Goal: Transaction & Acquisition: Purchase product/service

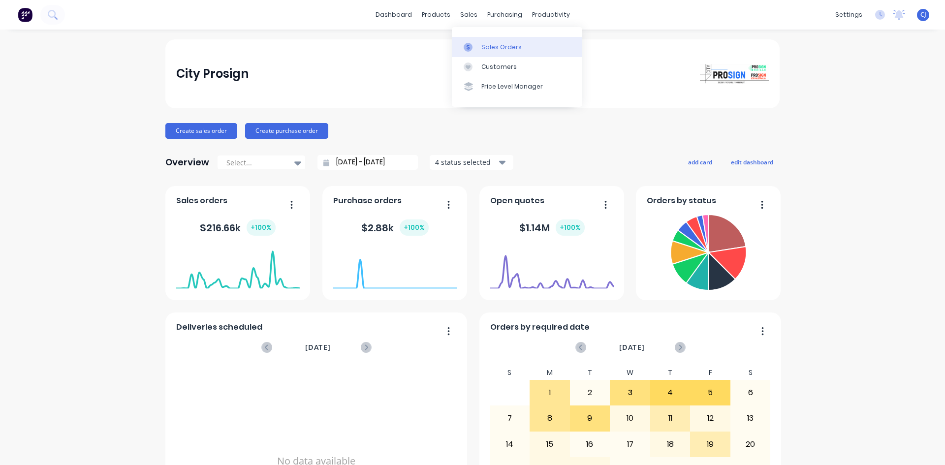
click at [485, 45] on div "Sales Orders" at bounding box center [501, 47] width 40 height 9
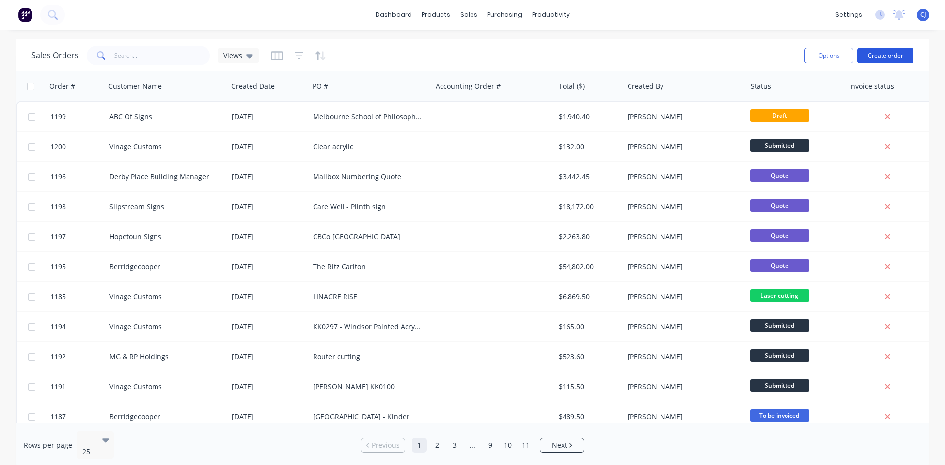
click at [892, 59] on button "Create order" at bounding box center [885, 56] width 56 height 16
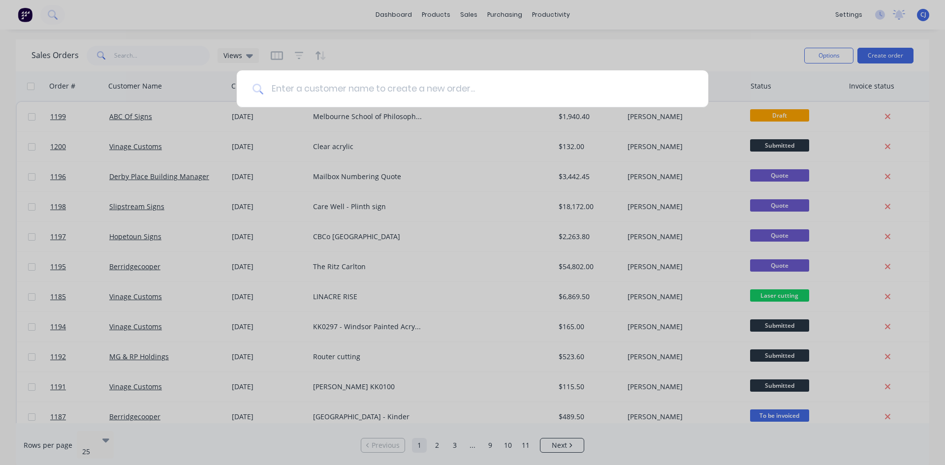
click at [399, 78] on input at bounding box center [477, 88] width 429 height 37
paste input "Moonee Valley Council"
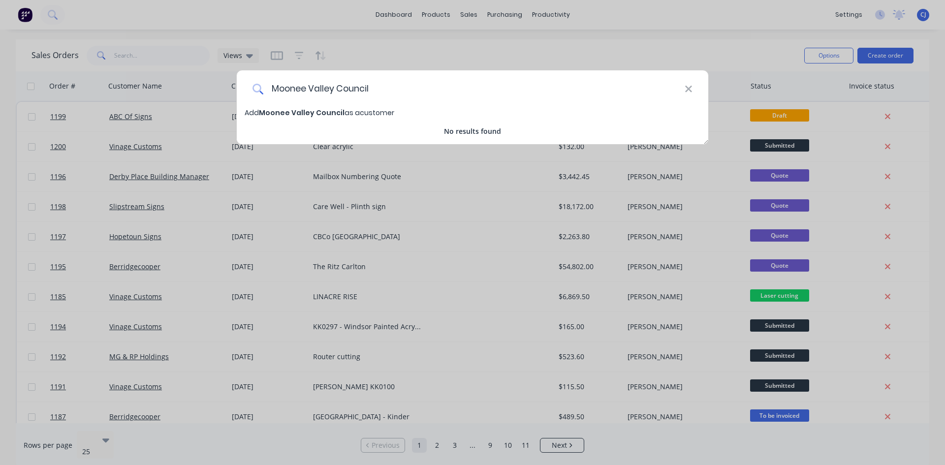
type input "Moonee Valley Council"
click at [394, 119] on div "Add Moonee Valley Council as a customer No results found" at bounding box center [472, 121] width 471 height 29
click at [316, 113] on span "Moonee Valley Council" at bounding box center [302, 113] width 86 height 10
select select "AU"
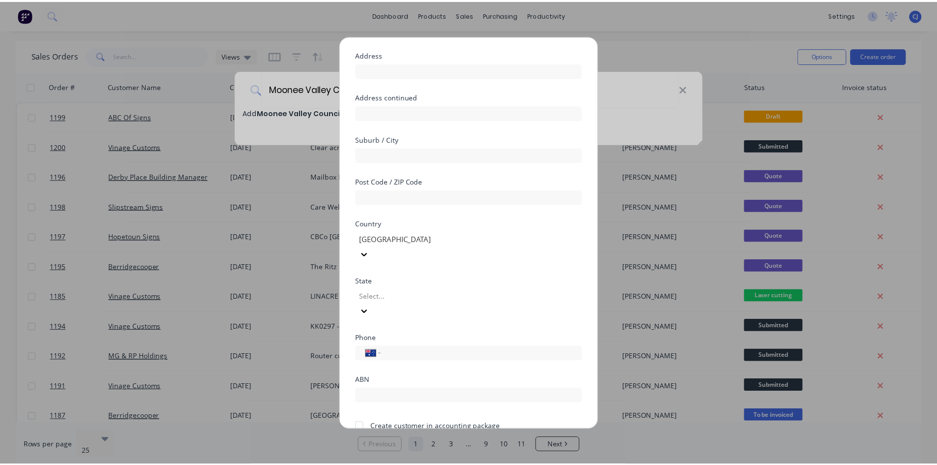
scroll to position [87, 0]
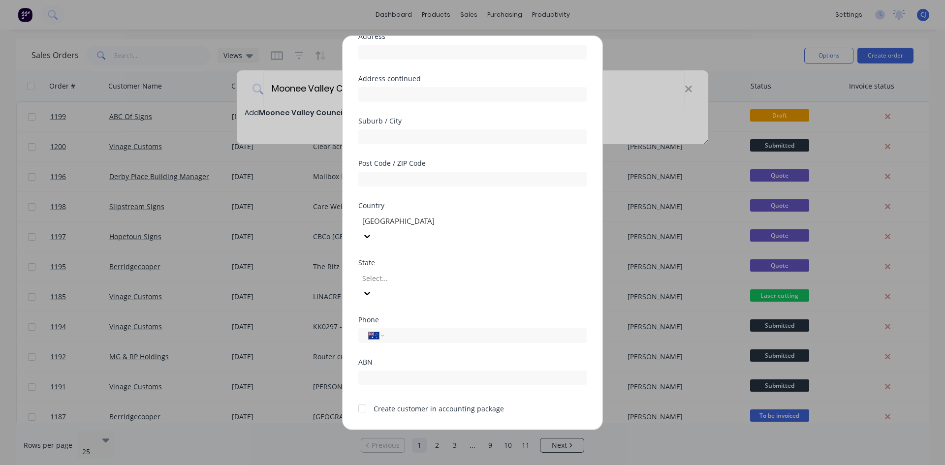
click at [453, 430] on button "Save" at bounding box center [441, 438] width 54 height 16
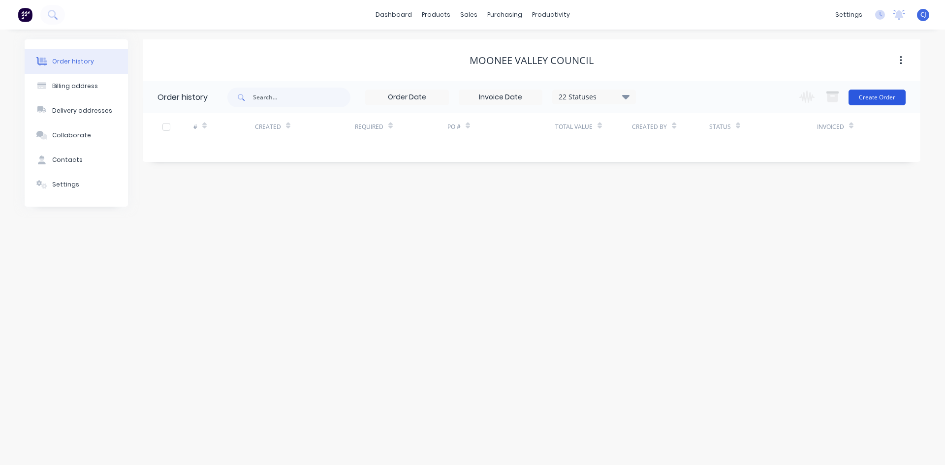
click at [875, 93] on button "Create Order" at bounding box center [876, 98] width 57 height 16
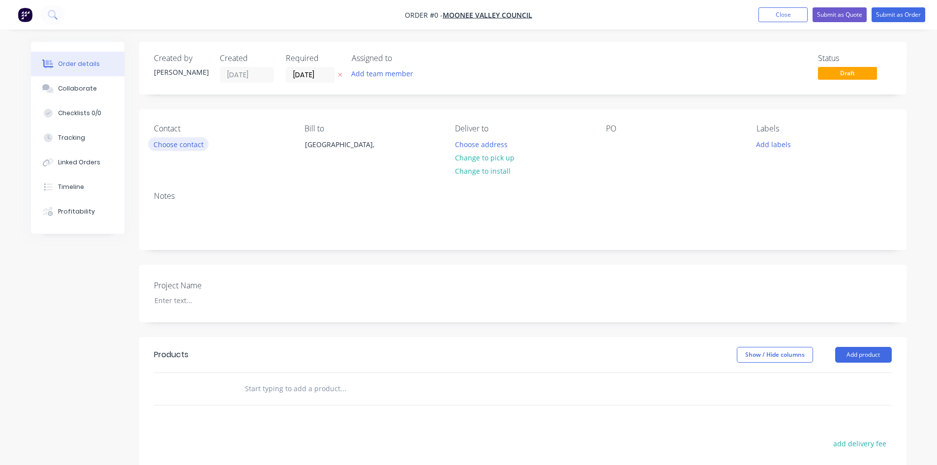
click at [185, 138] on button "Choose contact" at bounding box center [178, 143] width 61 height 13
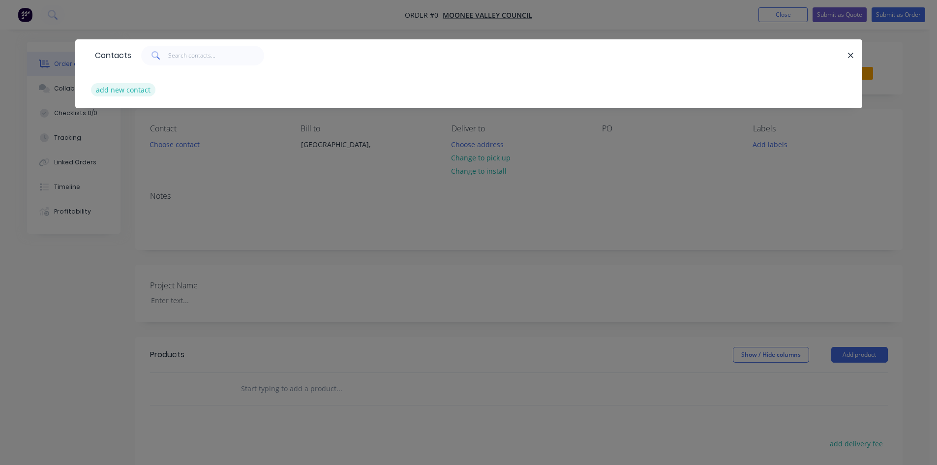
click at [124, 93] on button "add new contact" at bounding box center [123, 89] width 65 height 13
select select "AU"
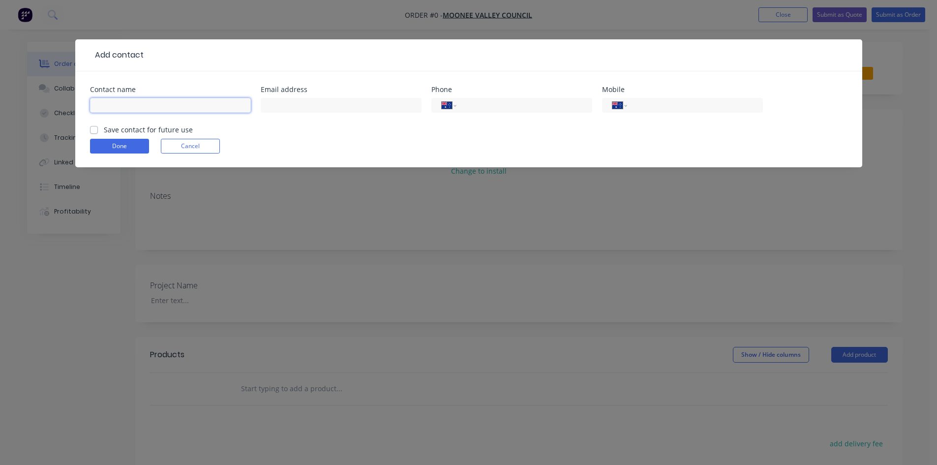
click at [151, 107] on input "text" at bounding box center [170, 105] width 161 height 15
paste input "[PERSON_NAME]"
type input "[PERSON_NAME]"
click at [662, 104] on input "tel" at bounding box center [693, 105] width 118 height 11
paste input "61 401 151 805"
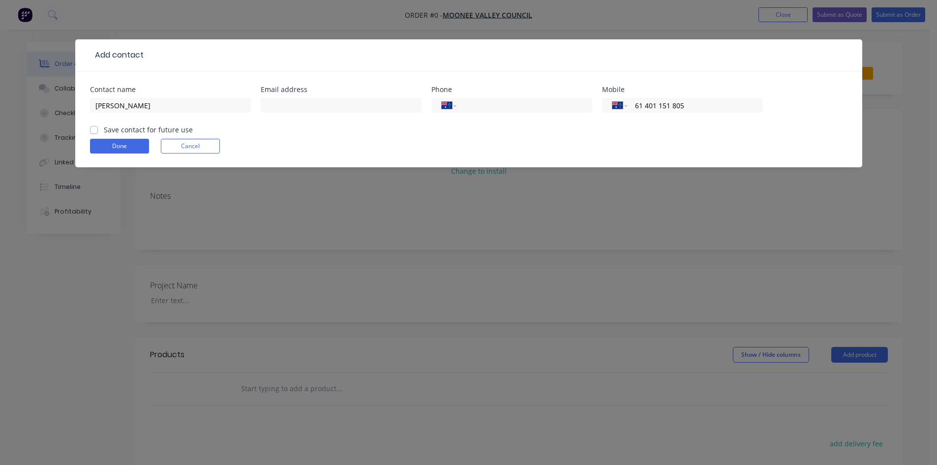
type input "61 401 151 805"
click at [321, 105] on input "text" at bounding box center [341, 105] width 161 height 15
paste input "[EMAIL_ADDRESS][DOMAIN_NAME]"
type input "[EMAIL_ADDRESS][DOMAIN_NAME]"
click at [128, 145] on button "Done" at bounding box center [119, 146] width 59 height 15
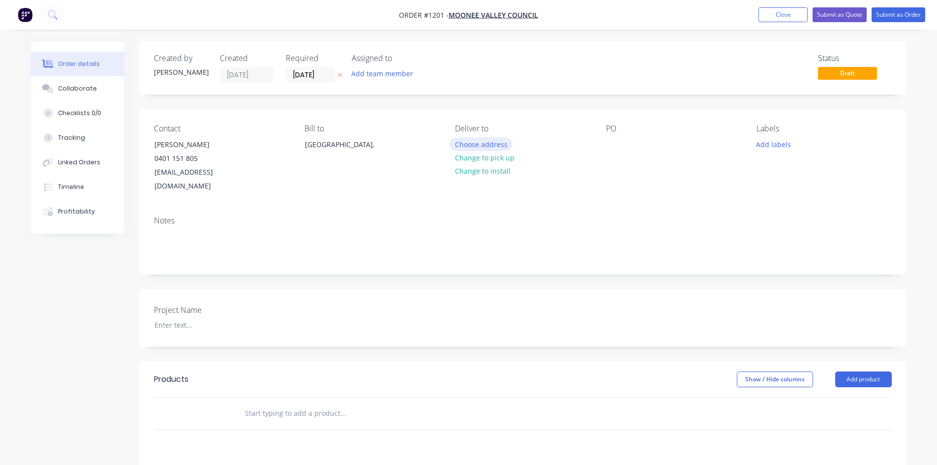
click at [489, 144] on button "Choose address" at bounding box center [481, 143] width 63 height 13
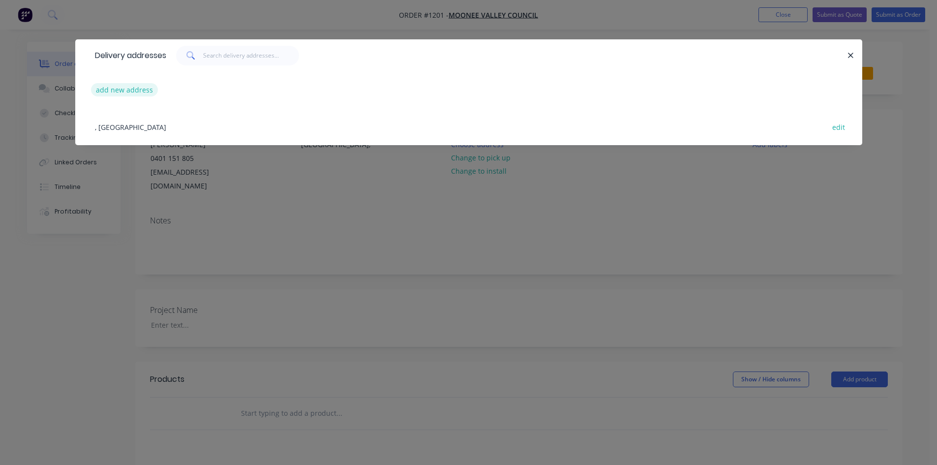
click at [140, 92] on button "add new address" at bounding box center [124, 89] width 67 height 13
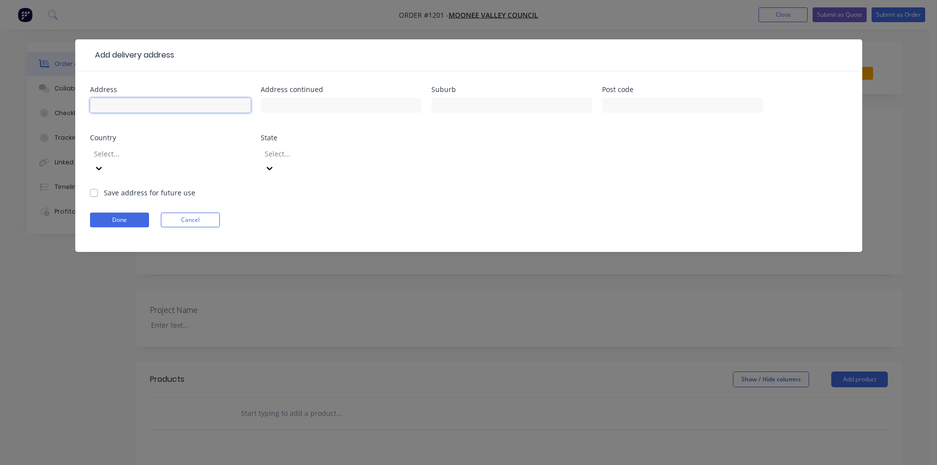
click at [146, 106] on input "text" at bounding box center [170, 105] width 161 height 15
paste input "[STREET_ADDRESS]"
drag, startPoint x: 219, startPoint y: 106, endPoint x: 276, endPoint y: 111, distance: 56.8
click at [276, 111] on div "Address [STREET_ADDRESS] Address continued Suburb Post code Country Select... S…" at bounding box center [469, 136] width 758 height 101
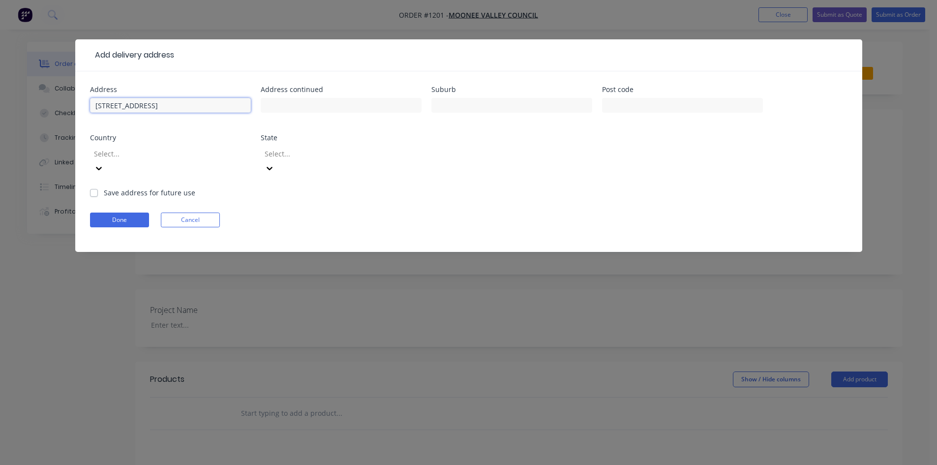
scroll to position [0, 56]
type input "[STREET_ADDRESS]"
click at [134, 213] on button "Done" at bounding box center [119, 220] width 59 height 15
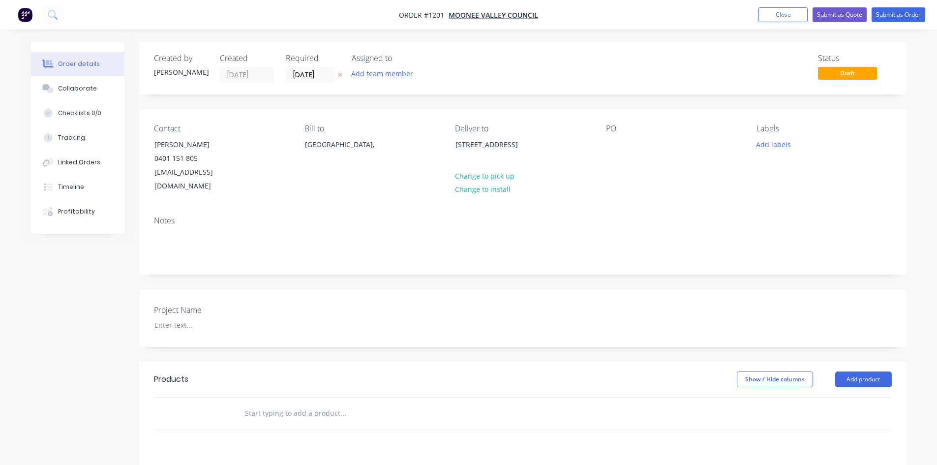
click at [261, 404] on input "text" at bounding box center [343, 414] width 197 height 20
click at [611, 138] on div at bounding box center [614, 144] width 16 height 14
click at [272, 404] on input "text" at bounding box center [343, 414] width 197 height 20
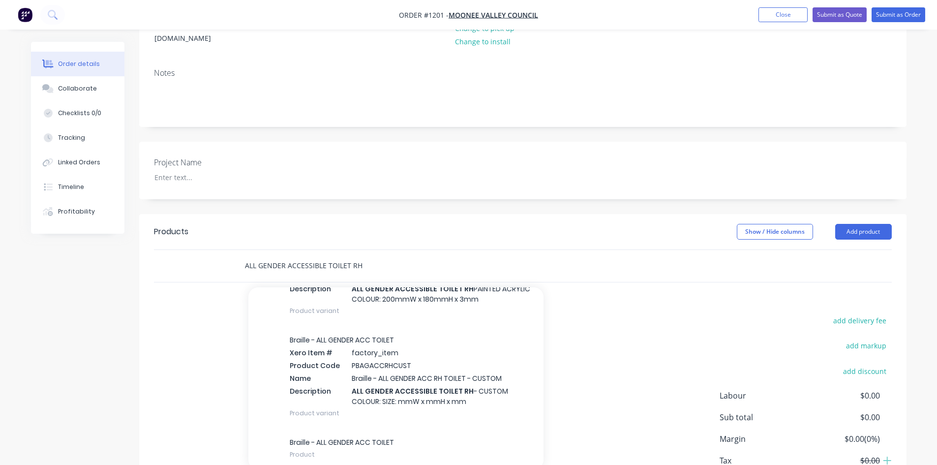
scroll to position [507, 0]
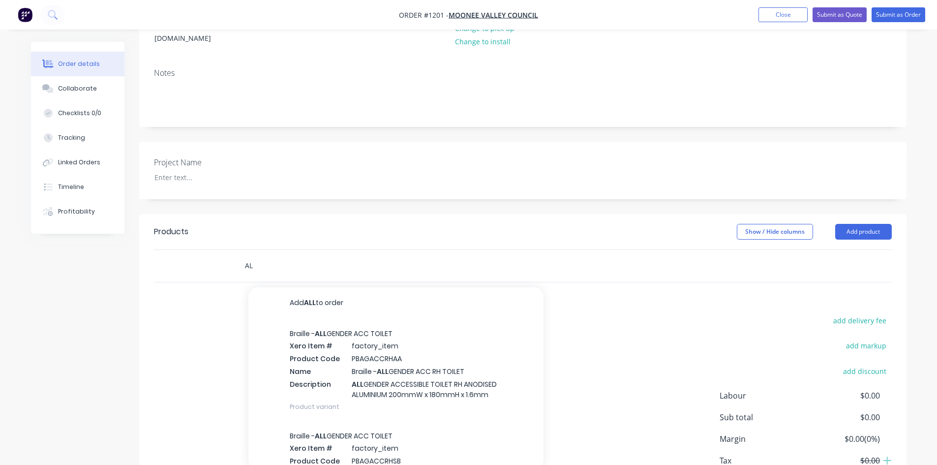
type input "A"
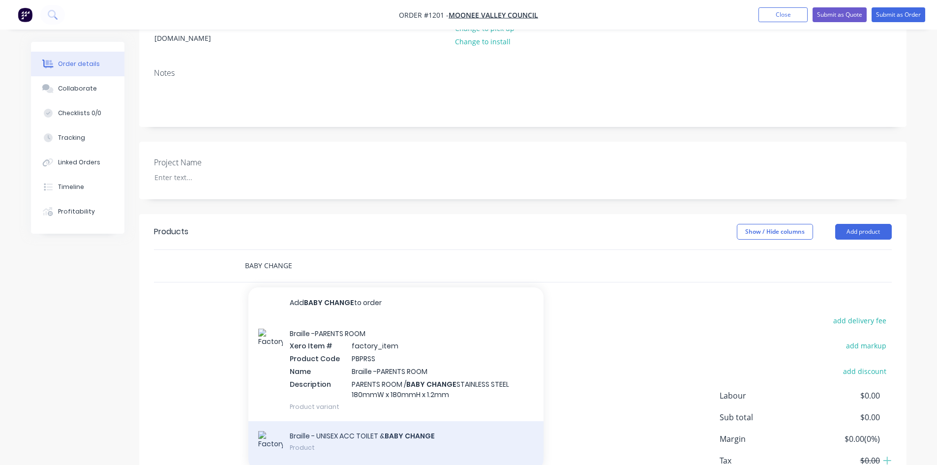
type input "BABY CHANGE"
click at [355, 431] on div "Braille - UNISEX ACC TOILET & BABY CHANGE Product" at bounding box center [395, 443] width 295 height 44
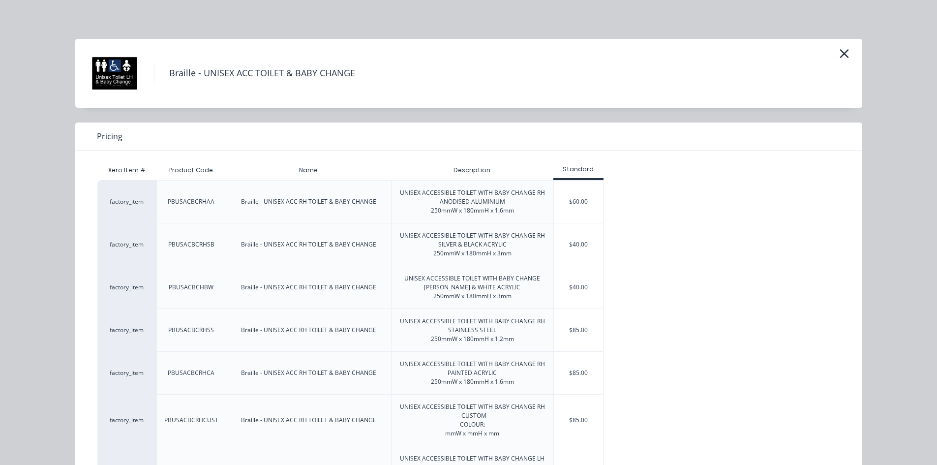
scroll to position [0, 0]
click at [571, 249] on div "$40.00" at bounding box center [578, 245] width 49 height 42
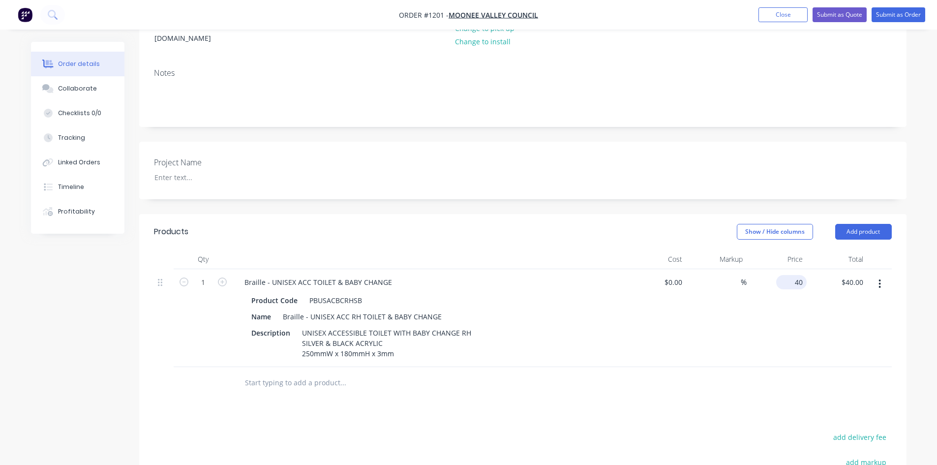
click at [784, 271] on div "40 $40.00" at bounding box center [777, 318] width 61 height 98
type input "$50.00"
click at [785, 315] on div "$50.00 50" at bounding box center [777, 318] width 61 height 98
click at [353, 310] on div "Braille - UNISEX ACC RH TOILET & BABY CHANGE" at bounding box center [362, 317] width 167 height 14
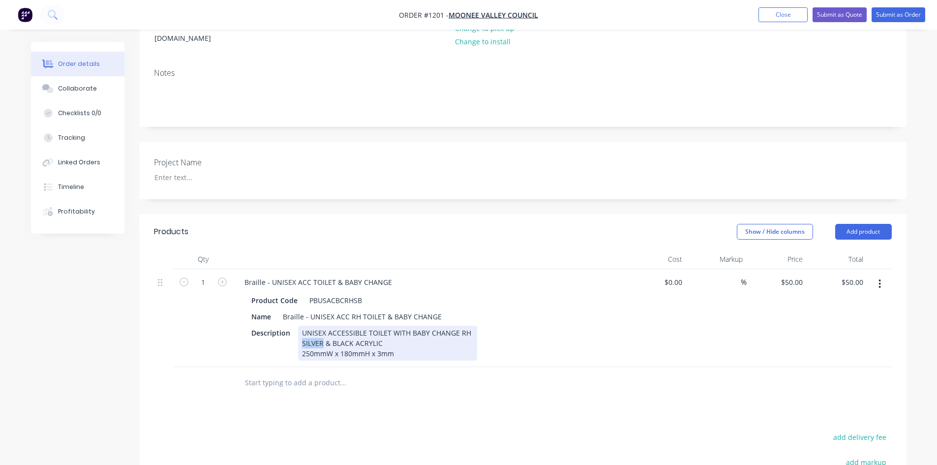
drag, startPoint x: 301, startPoint y: 330, endPoint x: 323, endPoint y: 325, distance: 22.1
click at [323, 326] on div "UNISEX ACCESSIBLE TOILET WITH BABY CHANGE RH SILVER & BLACK ACRYLIC 250mmW x 18…" at bounding box center [387, 343] width 179 height 35
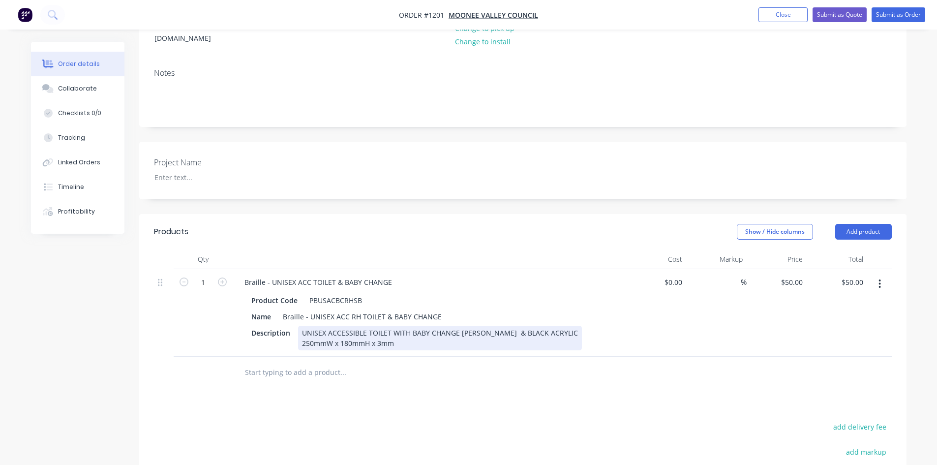
click at [338, 326] on div "UNISEX ACCESSIBLE TOILET WITH BABY CHANGE [PERSON_NAME] & BLACK ACRYLIC 250mmW …" at bounding box center [440, 338] width 284 height 25
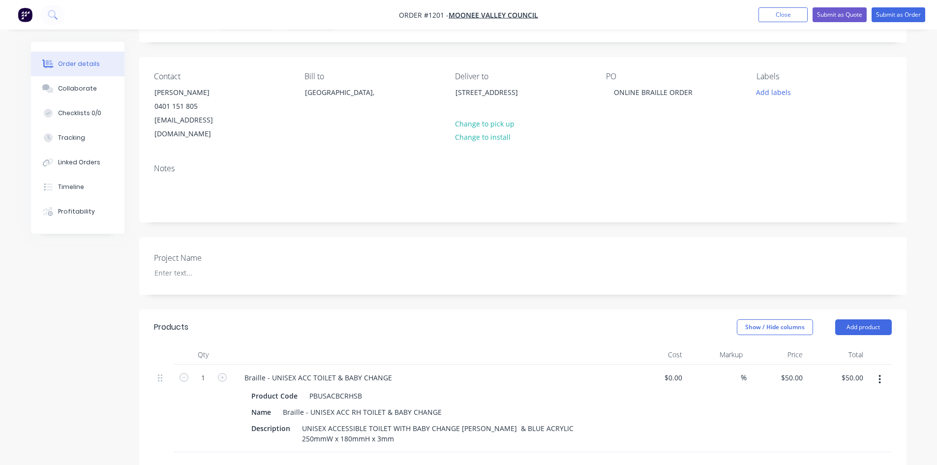
scroll to position [98, 0]
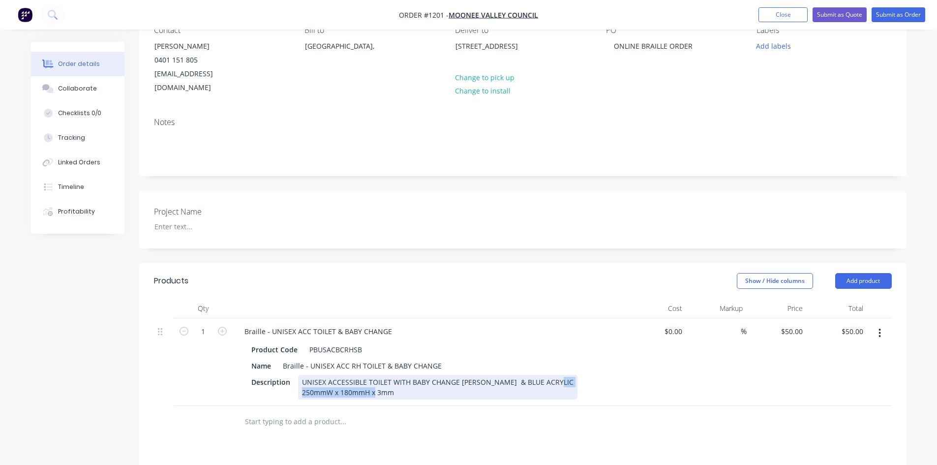
drag, startPoint x: 301, startPoint y: 390, endPoint x: 404, endPoint y: 391, distance: 103.3
click at [404, 391] on div "UNISEX ACCESSIBLE TOILET WITH BABY CHANGE [PERSON_NAME] & BLUE ACRYLIC 250mmW x…" at bounding box center [437, 387] width 279 height 25
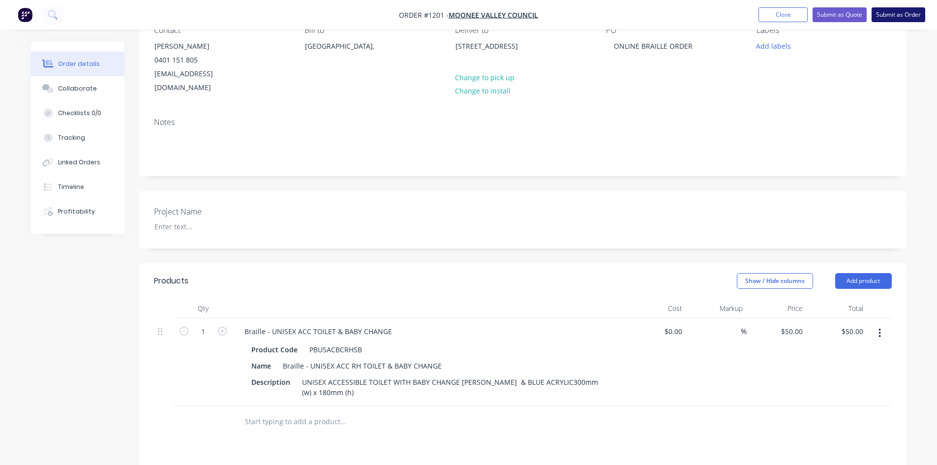
click at [891, 18] on button "Submit as Order" at bounding box center [899, 14] width 54 height 15
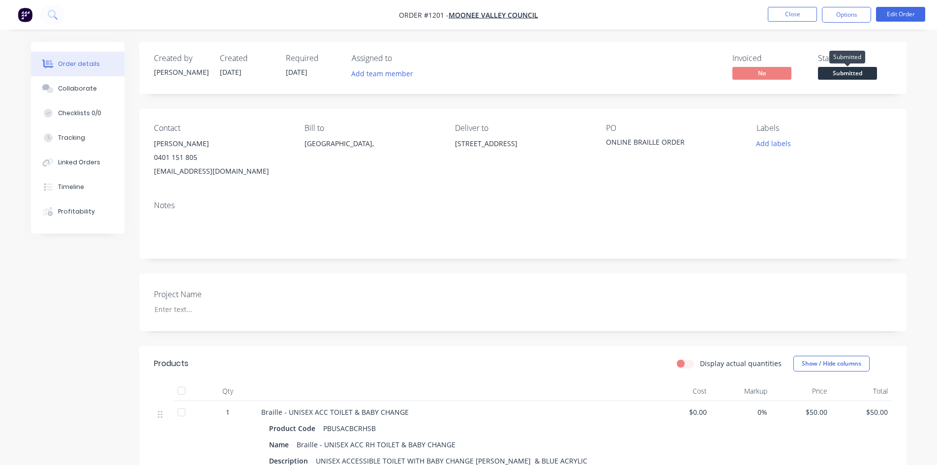
click at [843, 70] on span "Submitted" at bounding box center [847, 73] width 59 height 12
drag, startPoint x: 724, startPoint y: 178, endPoint x: 832, endPoint y: 39, distance: 175.7
click at [723, 178] on div "PO ONLINE BRAILLE ORDER" at bounding box center [673, 151] width 135 height 55
click at [841, 9] on button "Options" at bounding box center [846, 15] width 49 height 16
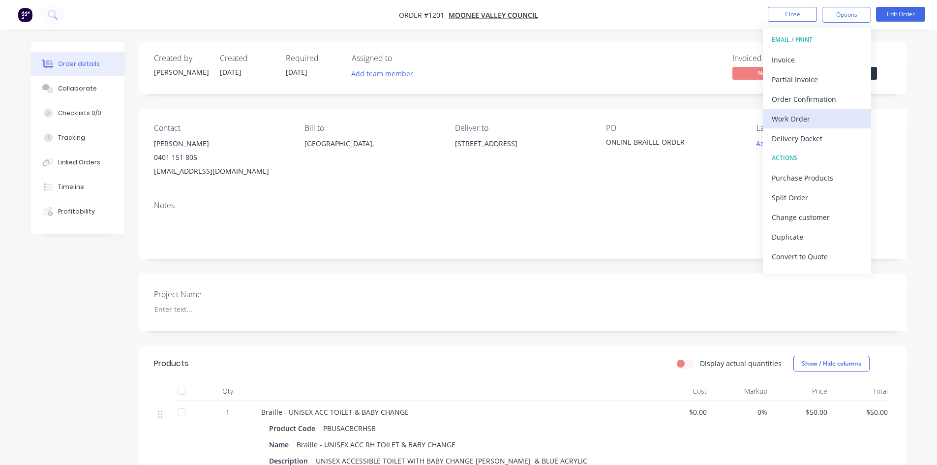
click at [821, 112] on div "Work Order" at bounding box center [817, 119] width 91 height 14
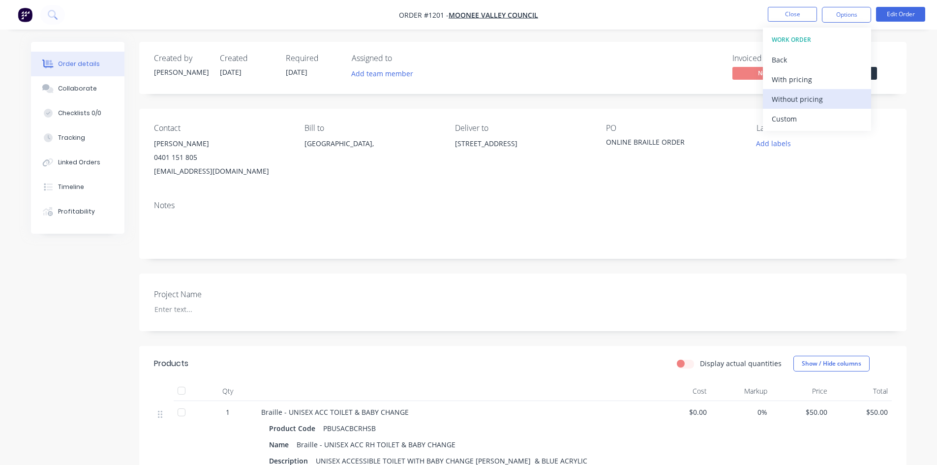
click at [836, 103] on div "Without pricing" at bounding box center [817, 99] width 91 height 14
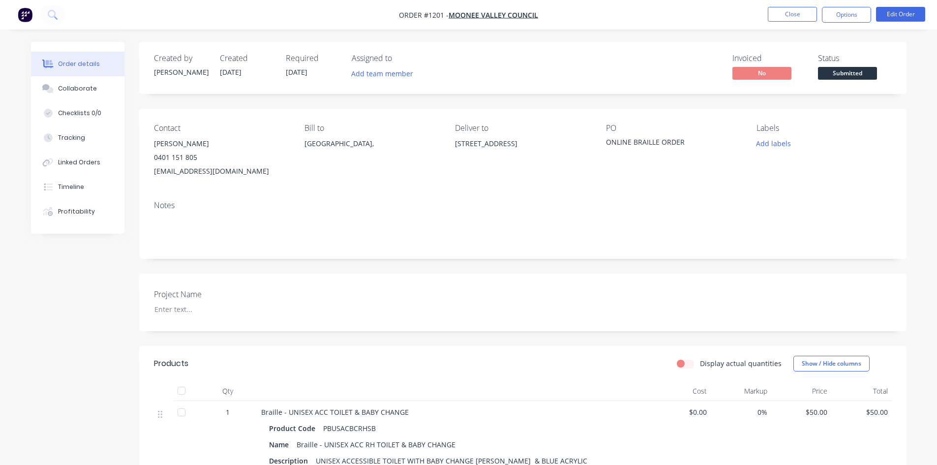
click at [638, 182] on div "Contact [PERSON_NAME] [PHONE_NUMBER] [EMAIL_ADDRESS][DOMAIN_NAME] Bill to [GEOG…" at bounding box center [523, 151] width 768 height 84
